Goal: Navigation & Orientation: Find specific page/section

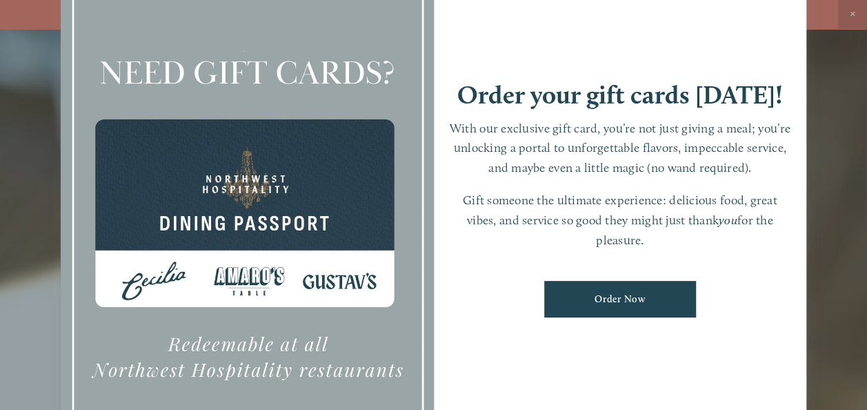
scroll to position [29, 0]
click at [725, 33] on div "Order your gift cards [DATE]! With our exclusive gift card, you’re not just giv…" at bounding box center [620, 205] width 373 height 522
click at [824, 22] on div at bounding box center [433, 205] width 867 height 410
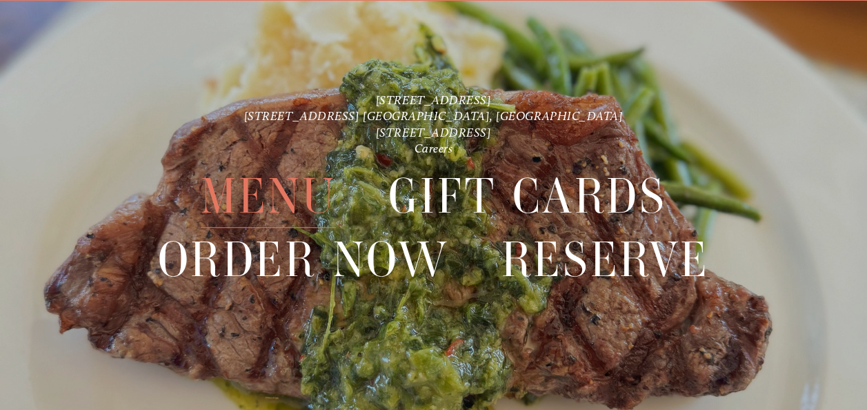
click at [259, 196] on span "Menu" at bounding box center [268, 196] width 135 height 63
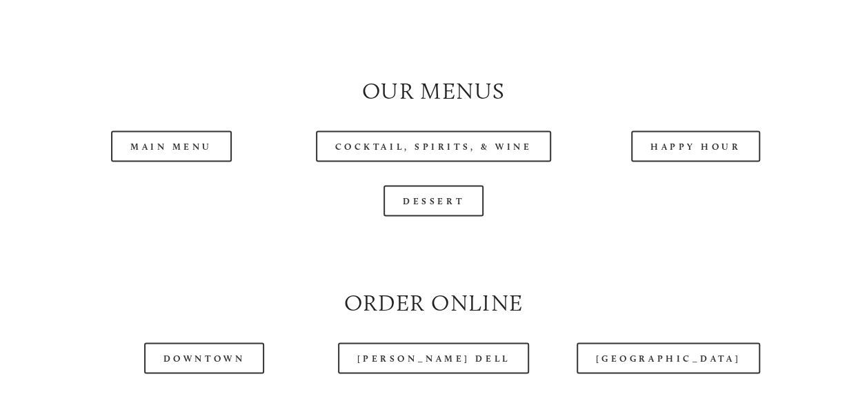
scroll to position [1242, 0]
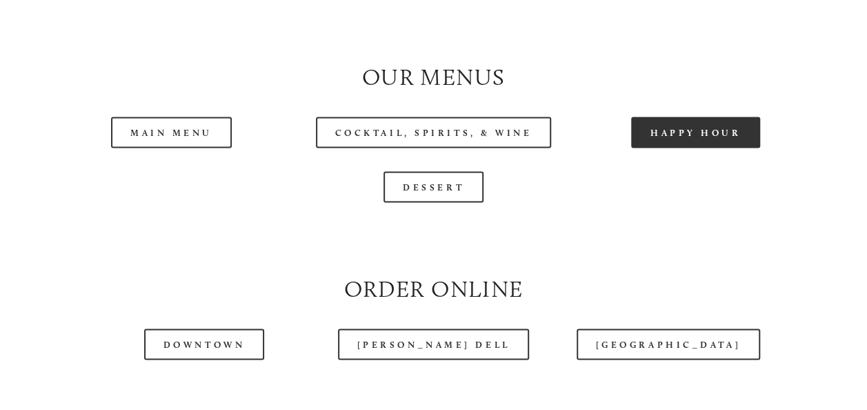
click at [679, 148] on link "Happy Hour" at bounding box center [696, 132] width 130 height 31
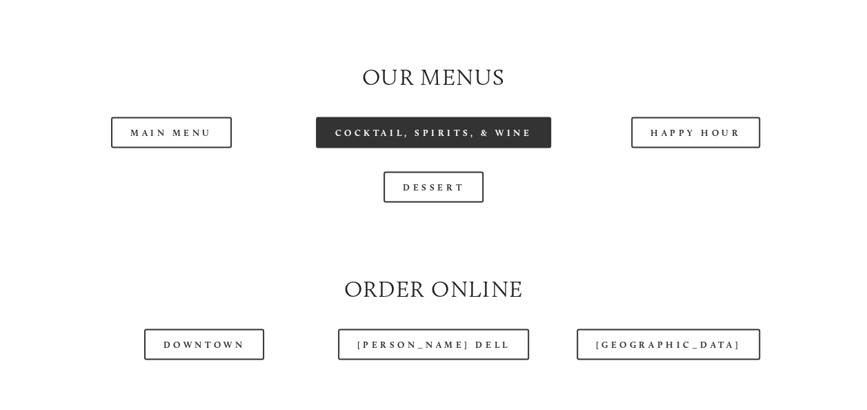
click at [370, 148] on link "Cocktail, Spirits, & Wine" at bounding box center [434, 132] width 236 height 31
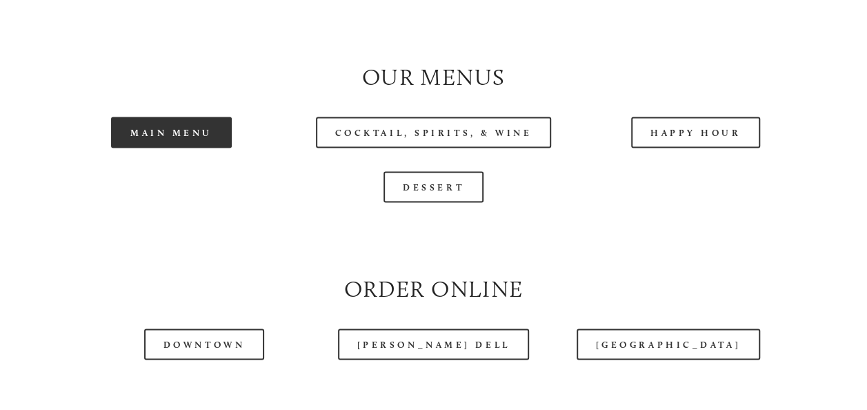
click at [171, 148] on link "Main Menu" at bounding box center [171, 132] width 121 height 31
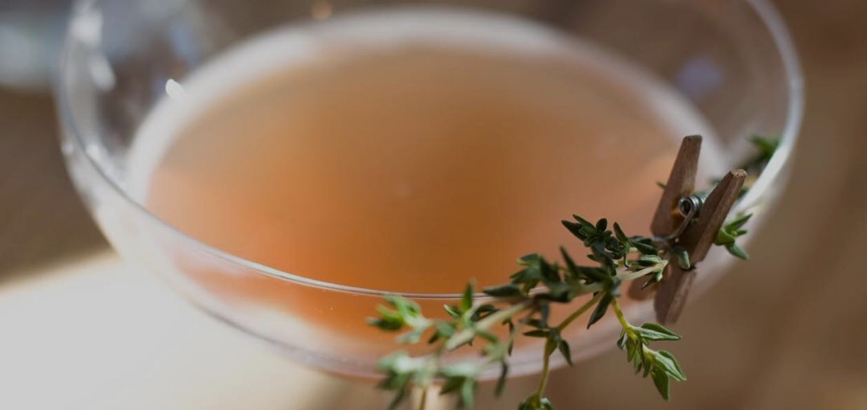
scroll to position [29, 0]
